Goal: Information Seeking & Learning: Find specific page/section

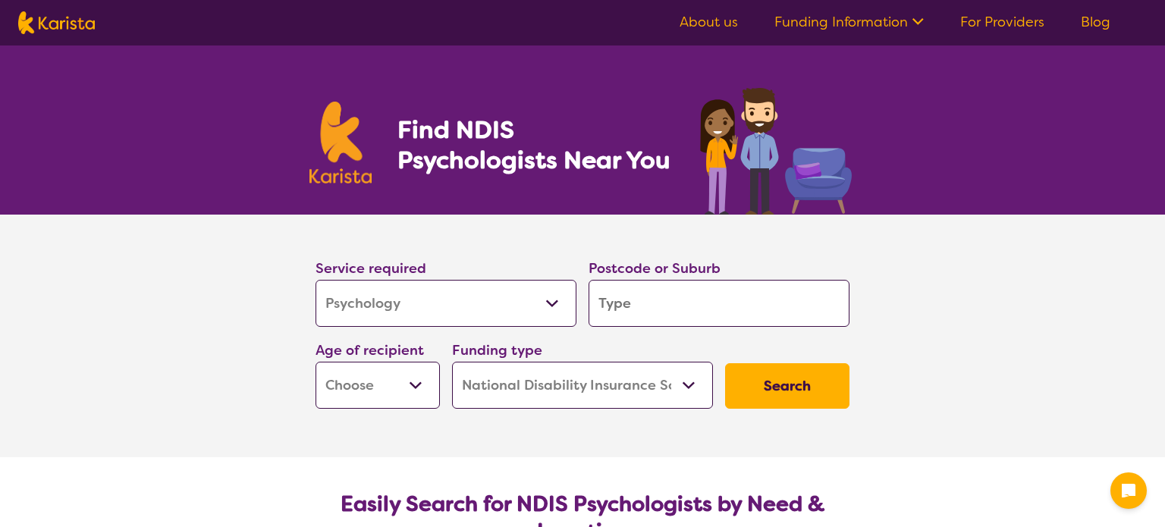
select select "Psychology"
select select "NDIS"
select select "Psychology"
select select "NDIS"
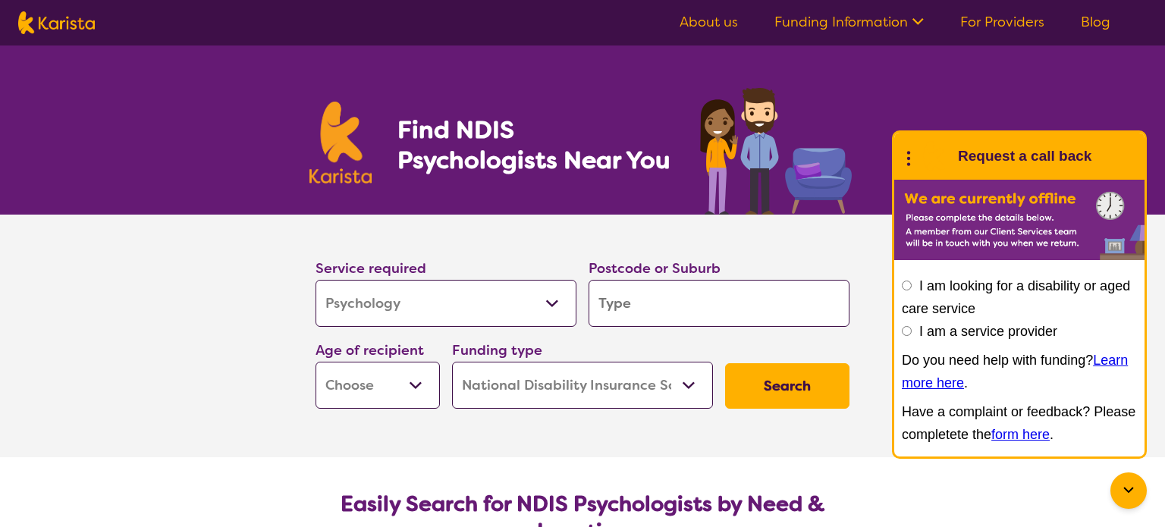
click at [579, 149] on h1 "Find NDIS Psychologists Near You" at bounding box center [537, 144] width 281 height 61
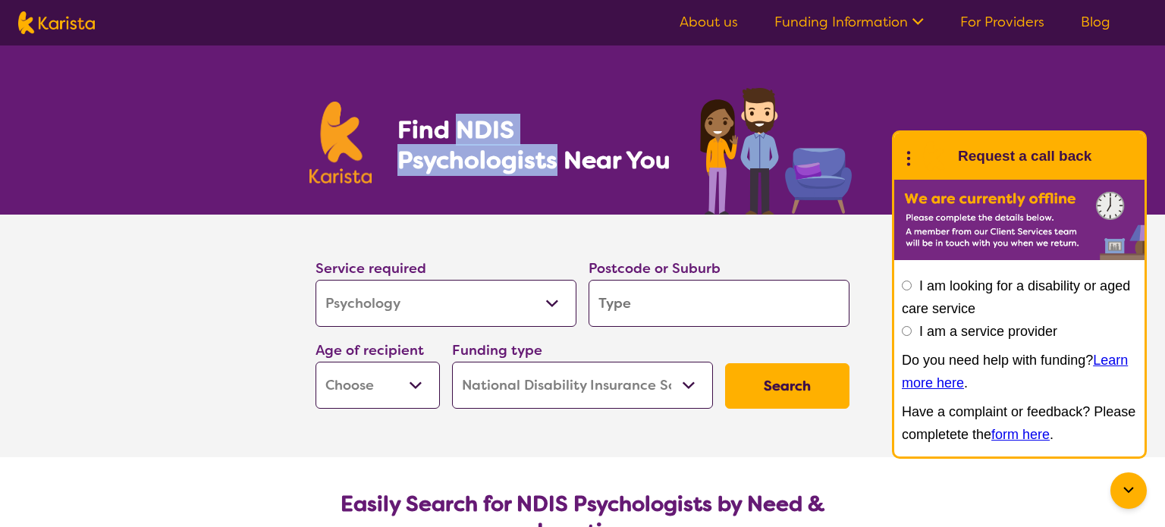
drag, startPoint x: 455, startPoint y: 124, endPoint x: 676, endPoint y: 123, distance: 220.6
click at [676, 123] on h1 "Find NDIS Psychologists Near You" at bounding box center [537, 144] width 281 height 61
copy h1 "NDIS Psychologists"
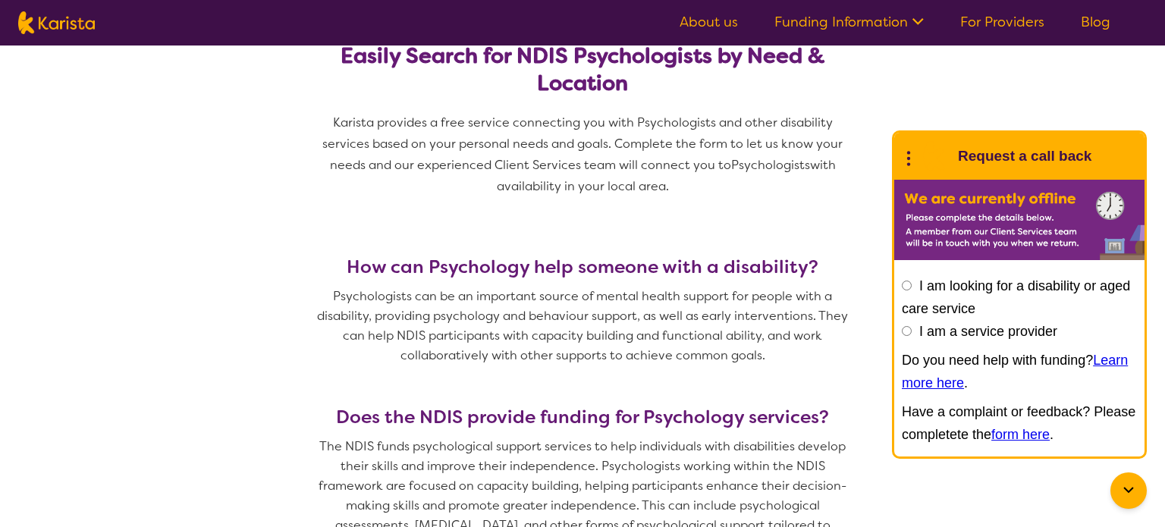
click at [1133, 475] on div at bounding box center [1128, 490] width 36 height 36
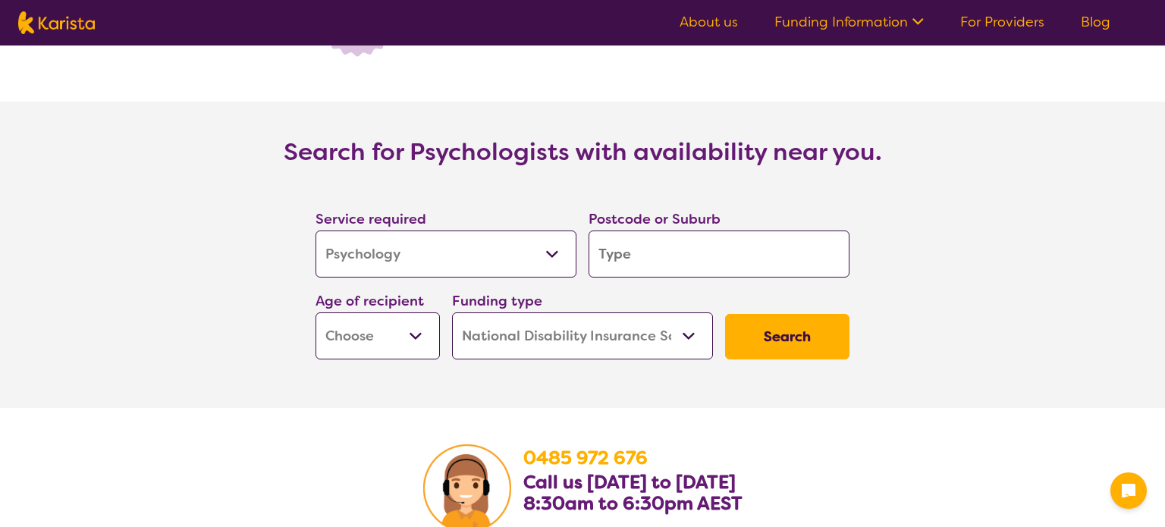
scroll to position [2226, 0]
